Goal: Task Accomplishment & Management: Use online tool/utility

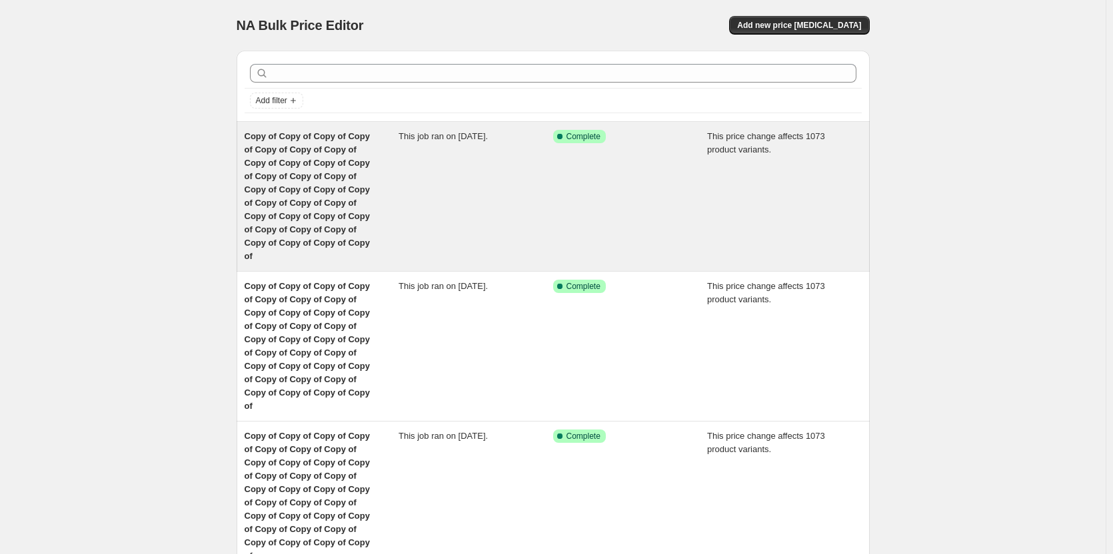
click at [350, 191] on span "Copy of Copy of Copy of Copy of Copy of Copy of Copy of Copy of Copy of Copy of…" at bounding box center [306, 196] width 125 height 130
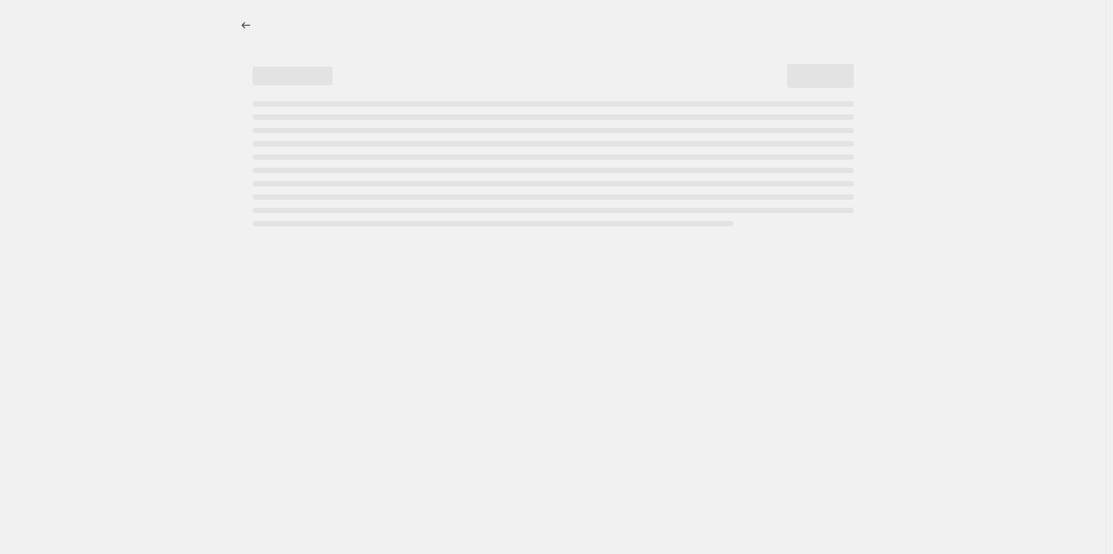
select select "pc"
select select "remove"
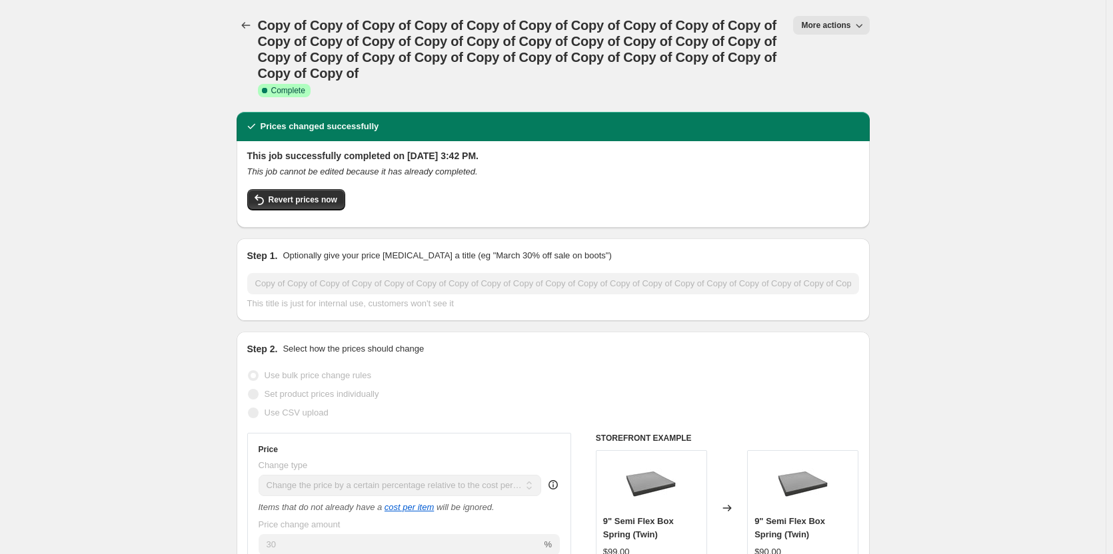
click at [846, 23] on span "More actions" at bounding box center [825, 25] width 49 height 11
click at [837, 77] on span "Copy to new job" at bounding box center [838, 76] width 62 height 10
select select "pc"
select select "remove"
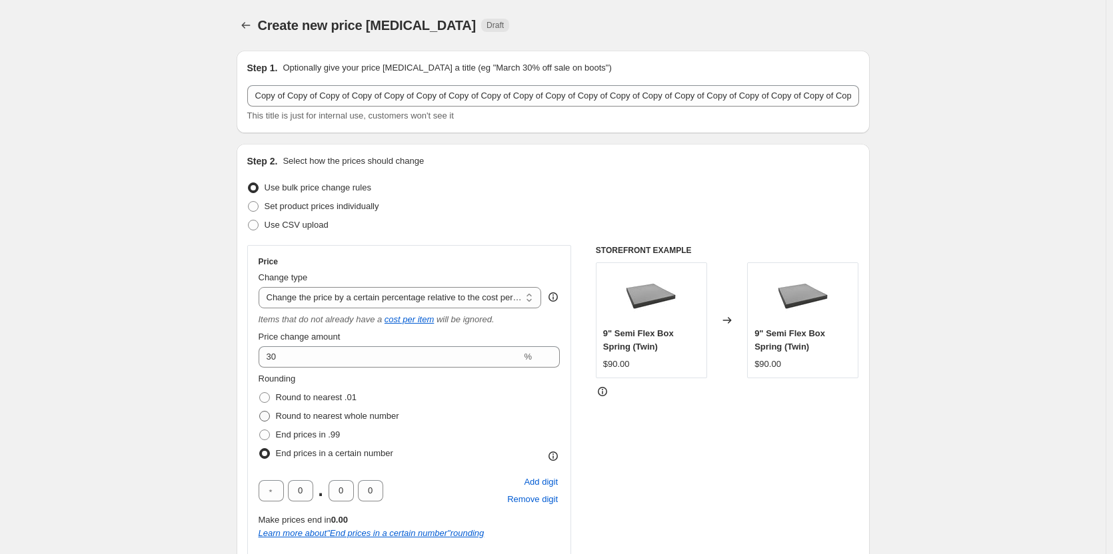
click at [263, 416] on span at bounding box center [264, 416] width 11 height 11
click at [260, 412] on input "Round to nearest whole number" at bounding box center [259, 411] width 1 height 1
radio input "true"
click at [263, 481] on input "Show rounding direction options?" at bounding box center [264, 483] width 11 height 11
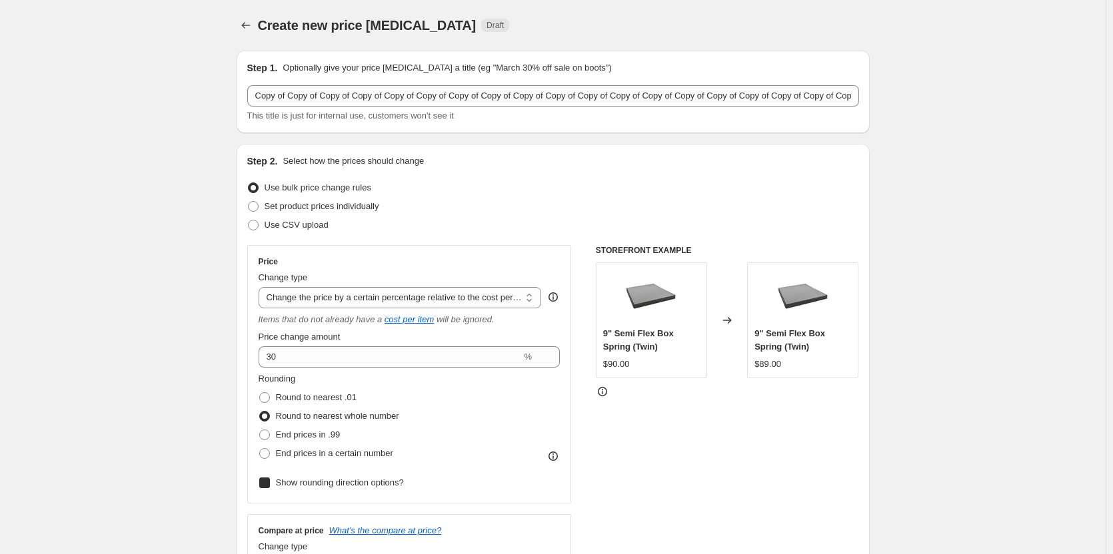
checkbox input "true"
click at [648, 446] on div "STOREFRONT EXAMPLE 9" Semi Flex Box Spring (Twin) $90.00 Changed to 9" Semi Fle…" at bounding box center [727, 458] width 263 height 426
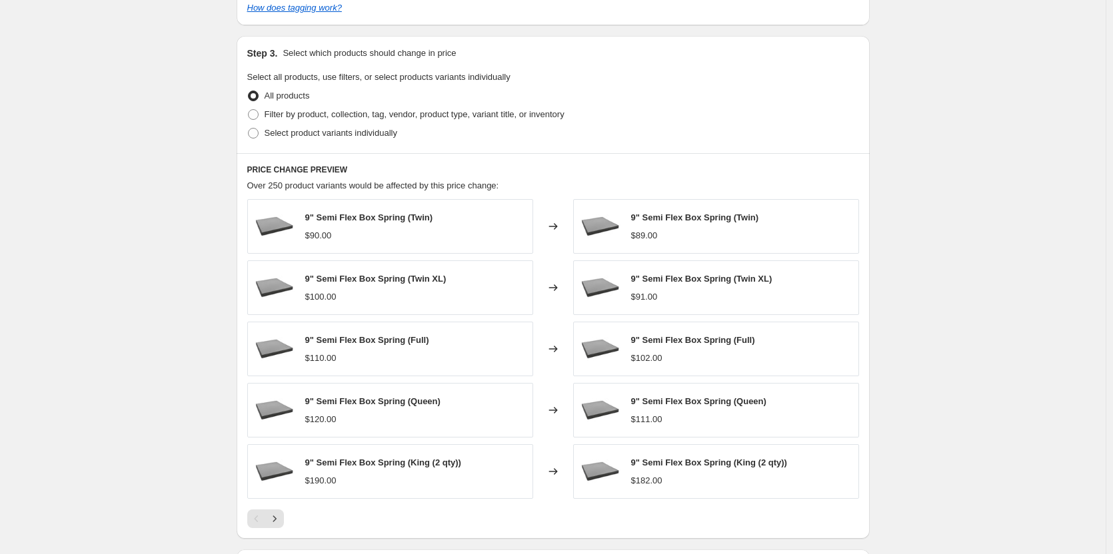
scroll to position [953, 0]
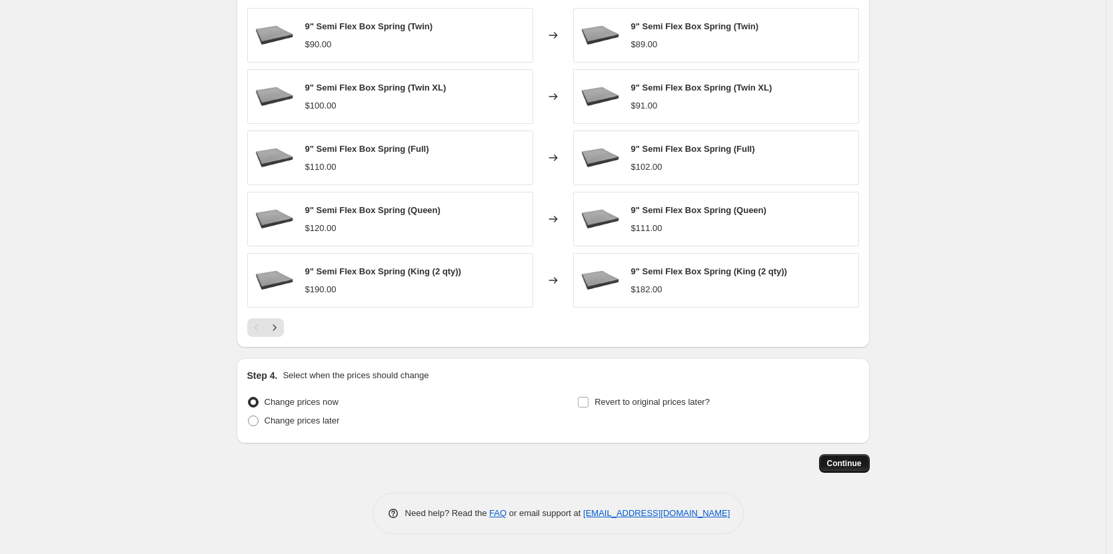
click at [844, 465] on span "Continue" at bounding box center [844, 463] width 35 height 11
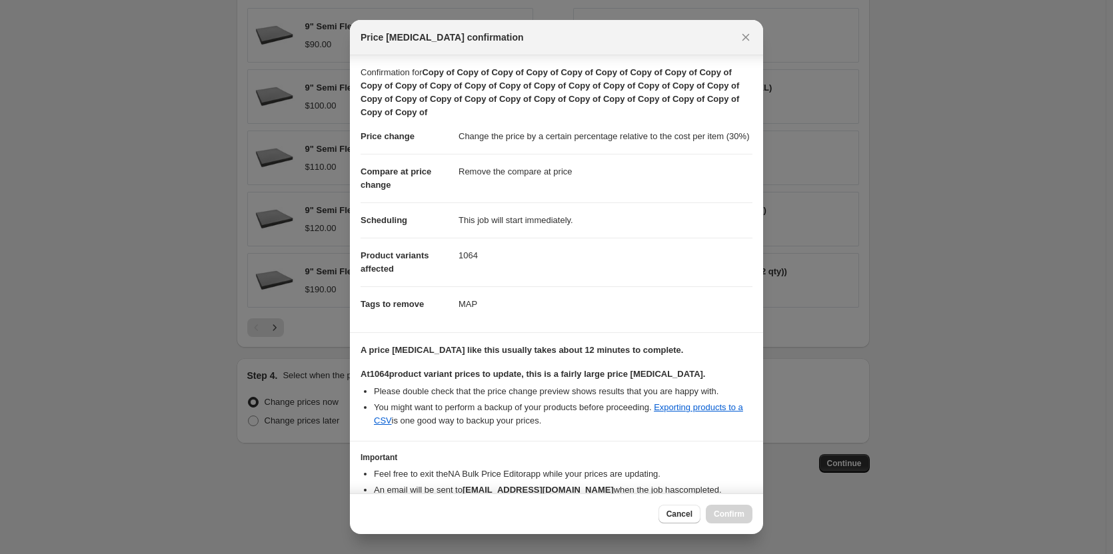
scroll to position [87, 0]
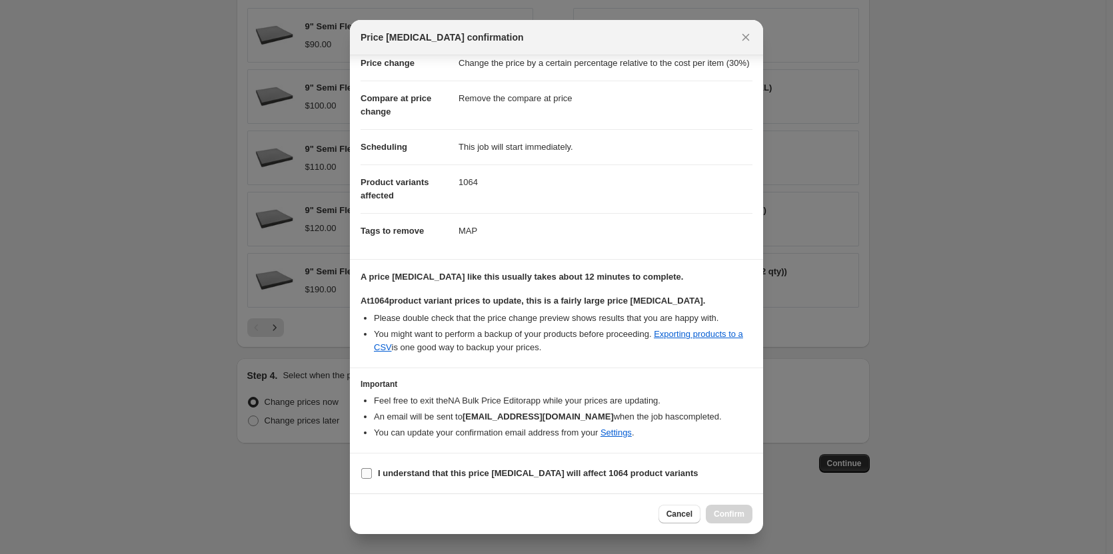
click at [362, 478] on input "I understand that this price [MEDICAL_DATA] will affect 1064 product variants" at bounding box center [366, 473] width 11 height 11
checkbox input "true"
click at [733, 514] on span "Confirm" at bounding box center [728, 514] width 31 height 11
type input "Copy of Copy of Copy of Copy of Copy of Copy of Copy of Copy of Copy of Copy of…"
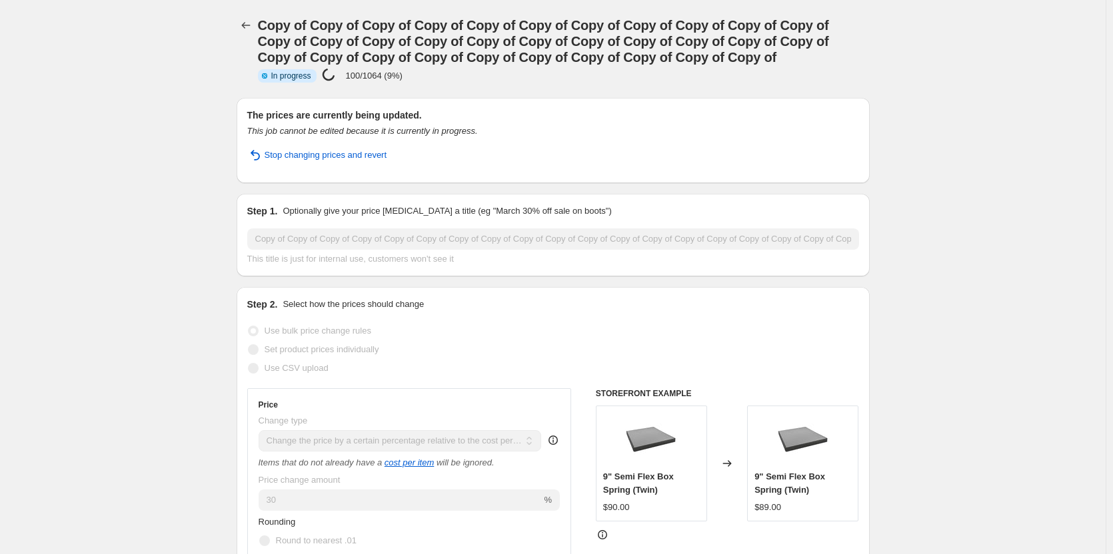
drag, startPoint x: 1059, startPoint y: 131, endPoint x: 1070, endPoint y: 143, distance: 16.0
